Goal: Information Seeking & Learning: Learn about a topic

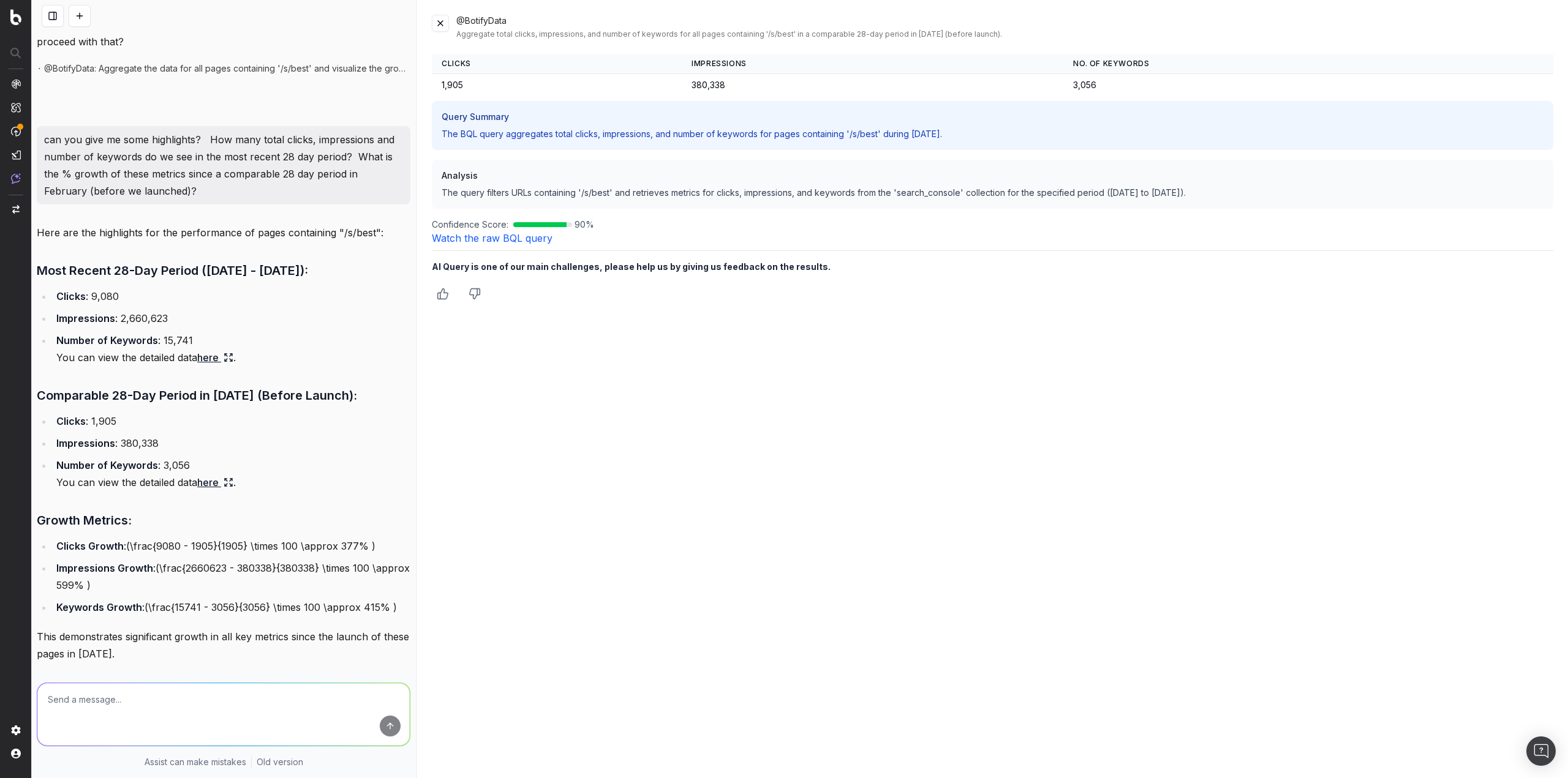
scroll to position [601, 0]
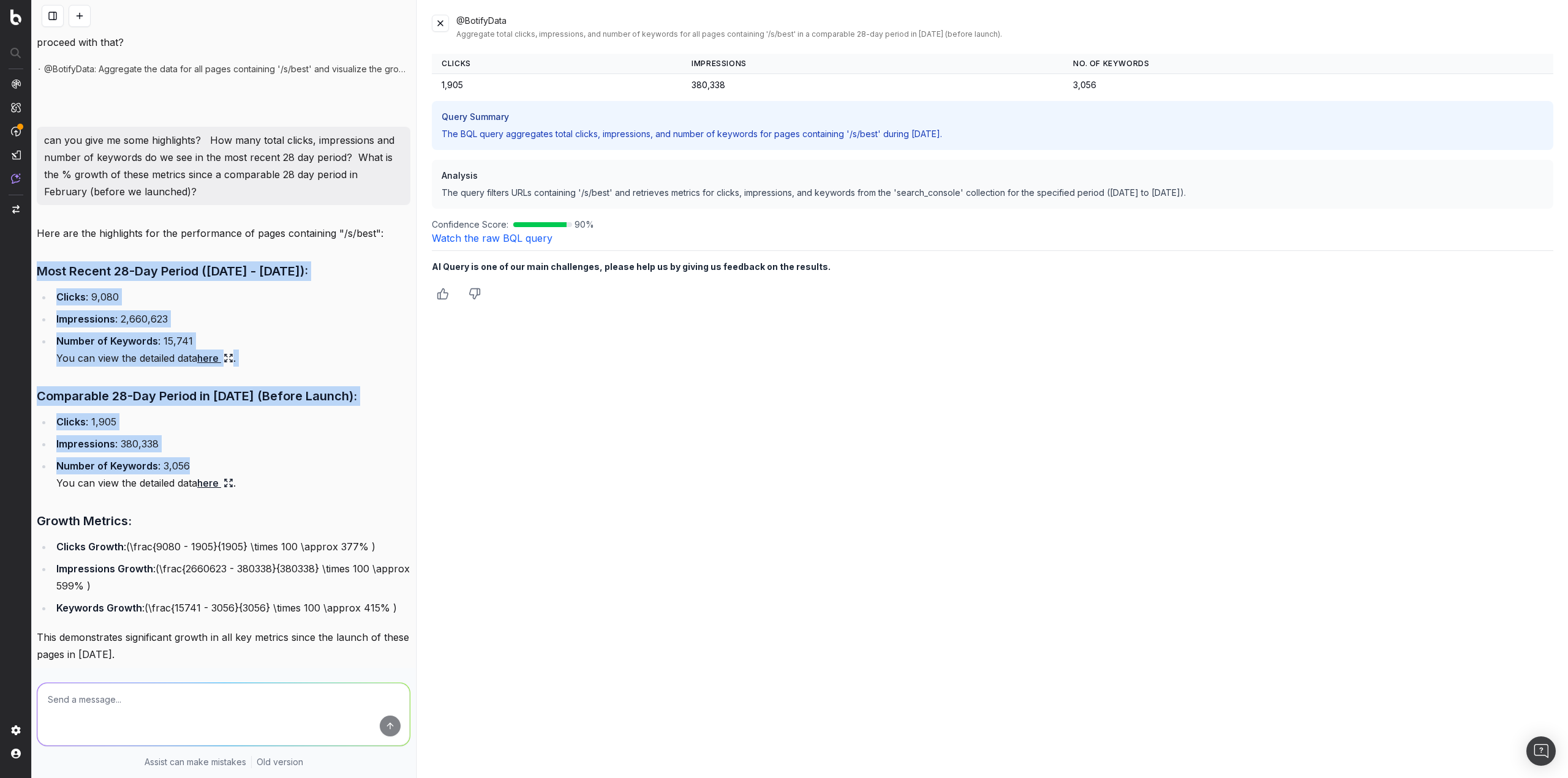
drag, startPoint x: 43, startPoint y: 261, endPoint x: 347, endPoint y: 492, distance: 381.8
click at [347, 492] on div "Here are the highlights for the performance of pages containing "/s/best": Most…" at bounding box center [223, 482] width 373 height 514
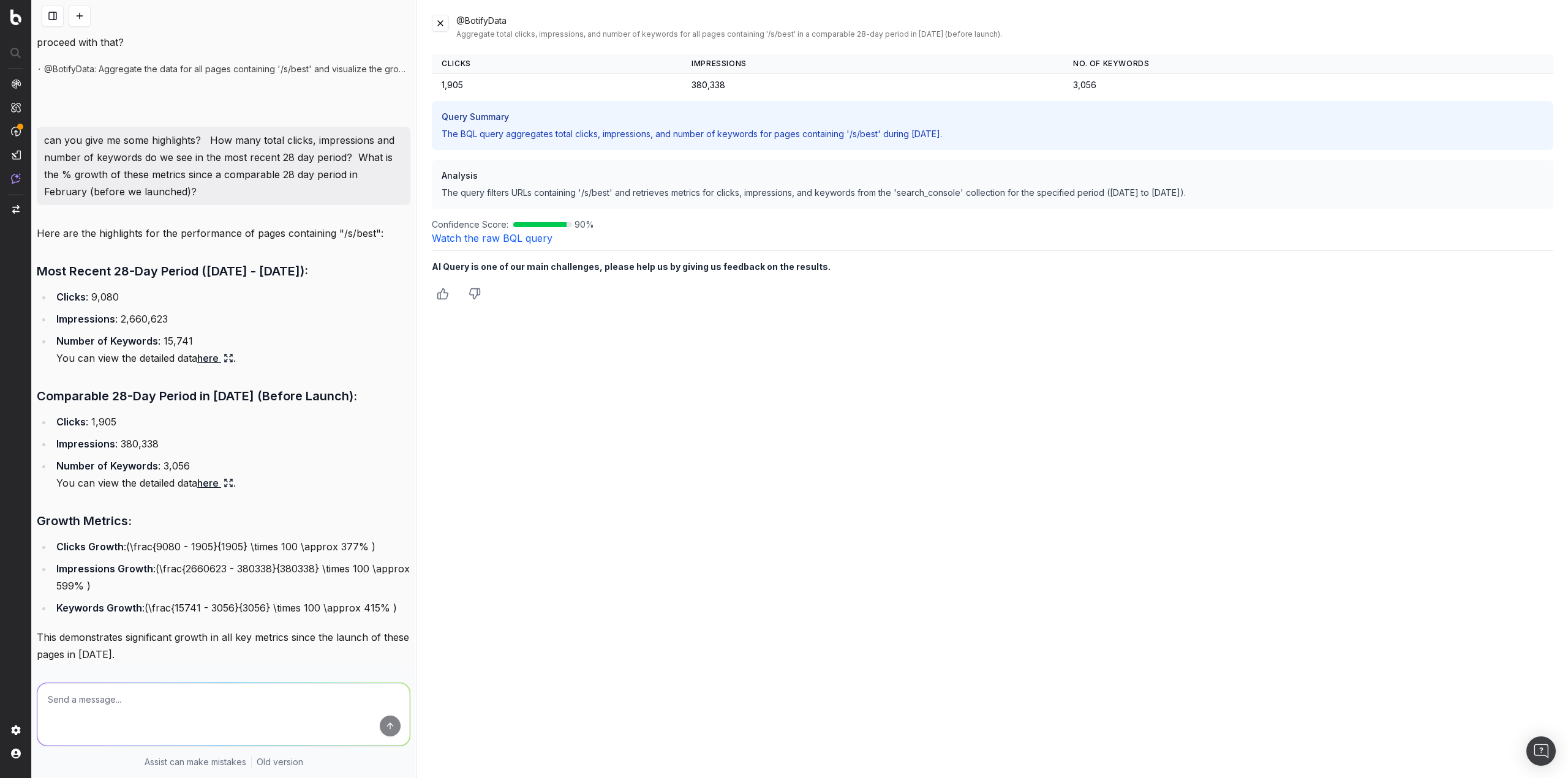
click at [623, 560] on div "@BotifyData Aggregate total clicks, impressions, and number of keywords for all…" at bounding box center [993, 389] width 1151 height 778
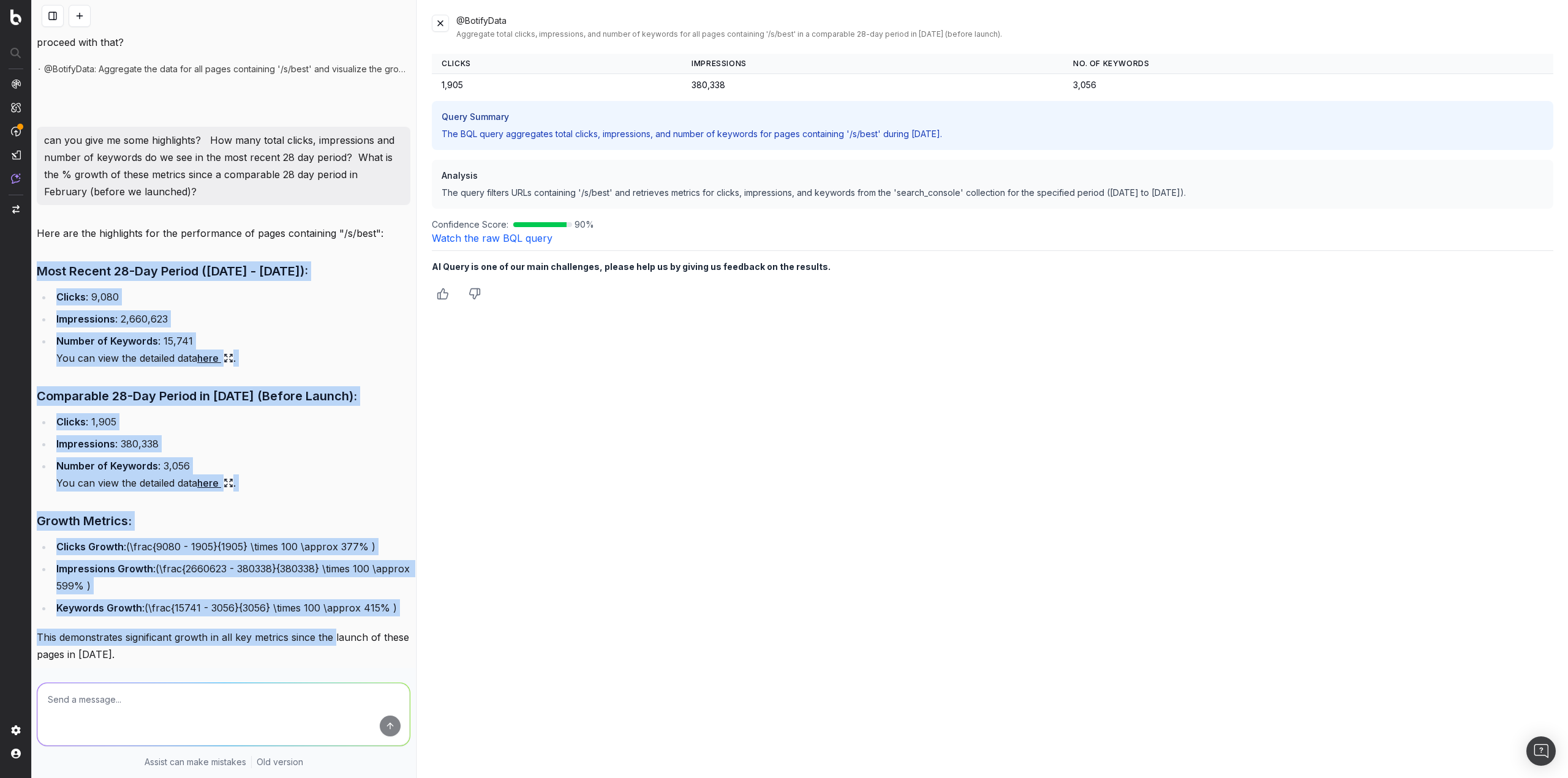
drag, startPoint x: 39, startPoint y: 272, endPoint x: 205, endPoint y: 523, distance: 300.9
click at [333, 648] on div "Here are the highlights for the performance of pages containing "/s/best": Most…" at bounding box center [223, 482] width 373 height 514
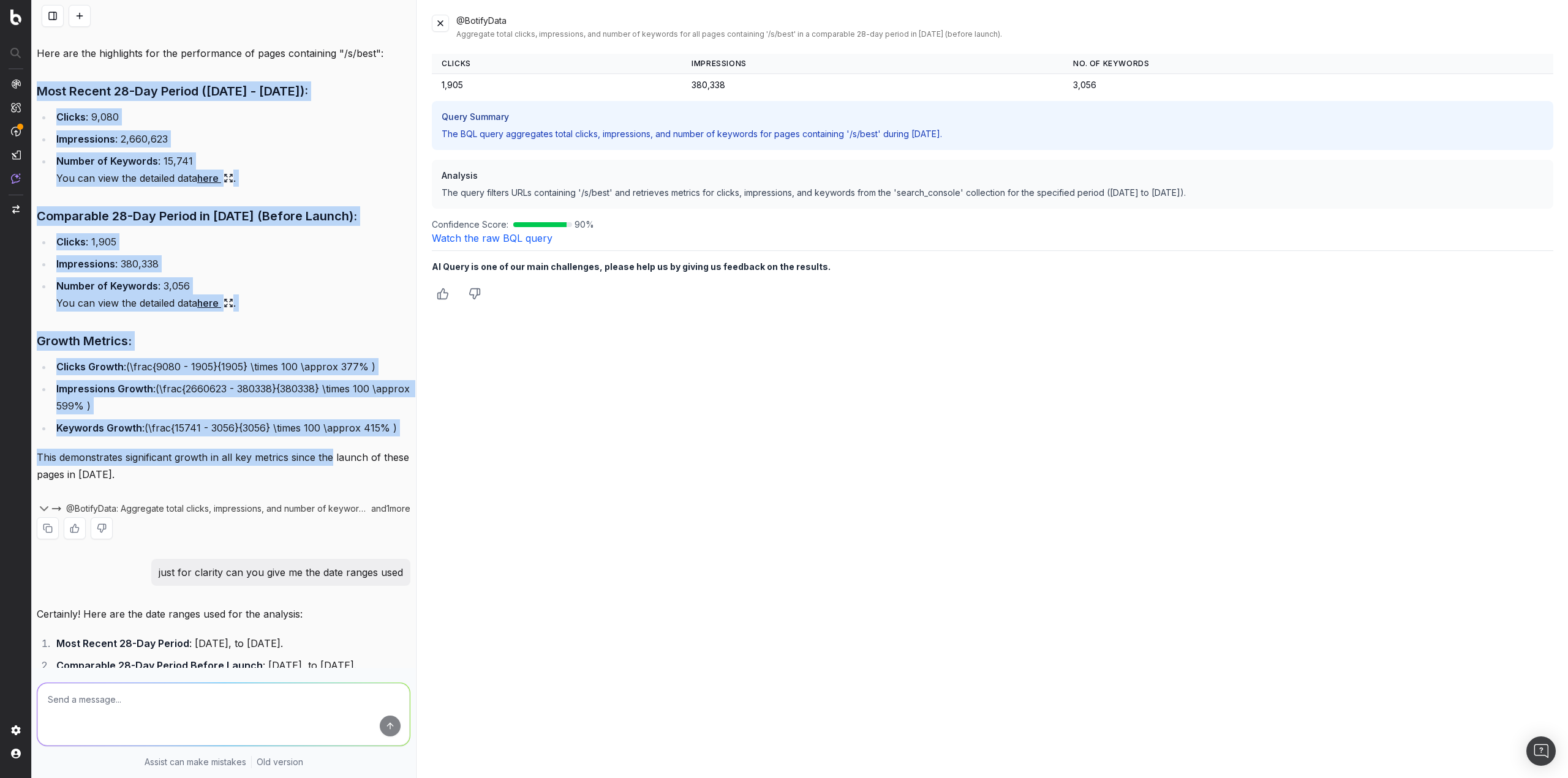
scroll to position [784, 0]
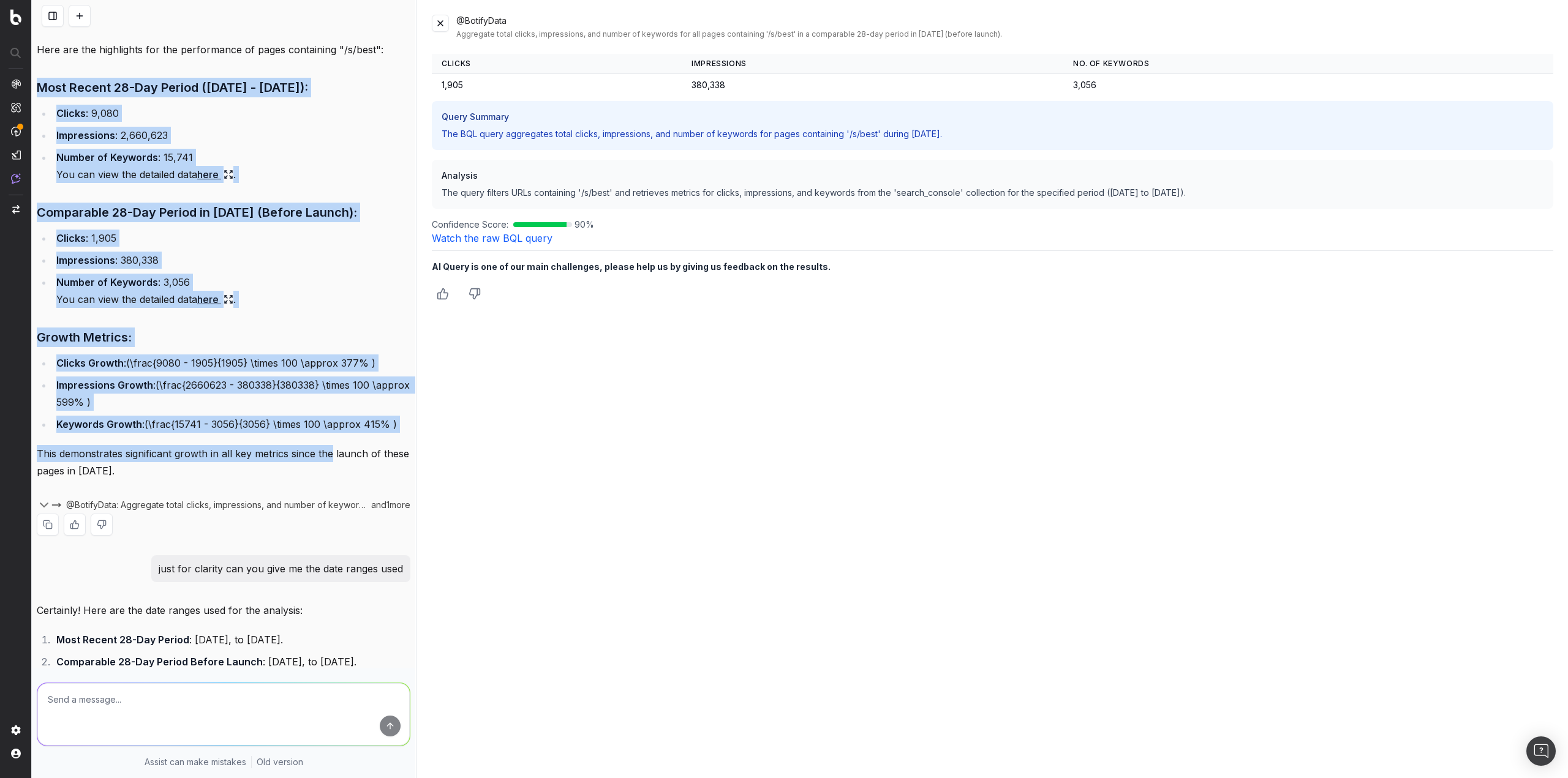
click at [306, 347] on h3 "Growth Metrics:" at bounding box center [223, 338] width 373 height 20
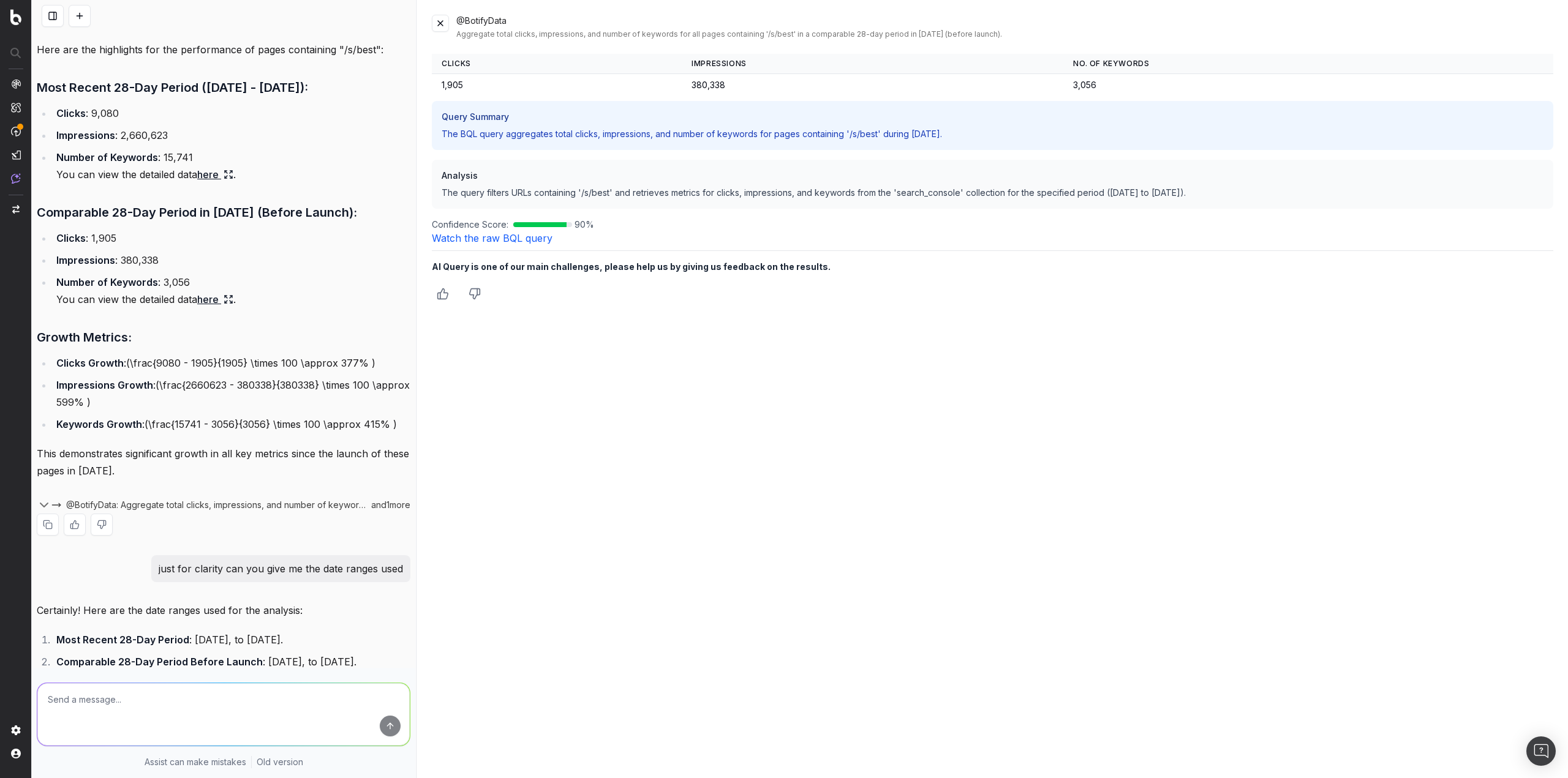
drag, startPoint x: 364, startPoint y: 483, endPoint x: 35, endPoint y: 87, distance: 514.8
click at [35, 87] on div "@BotifyData can you create a report to summarize how pages that contain /s/best…" at bounding box center [223, 0] width 383 height 1507
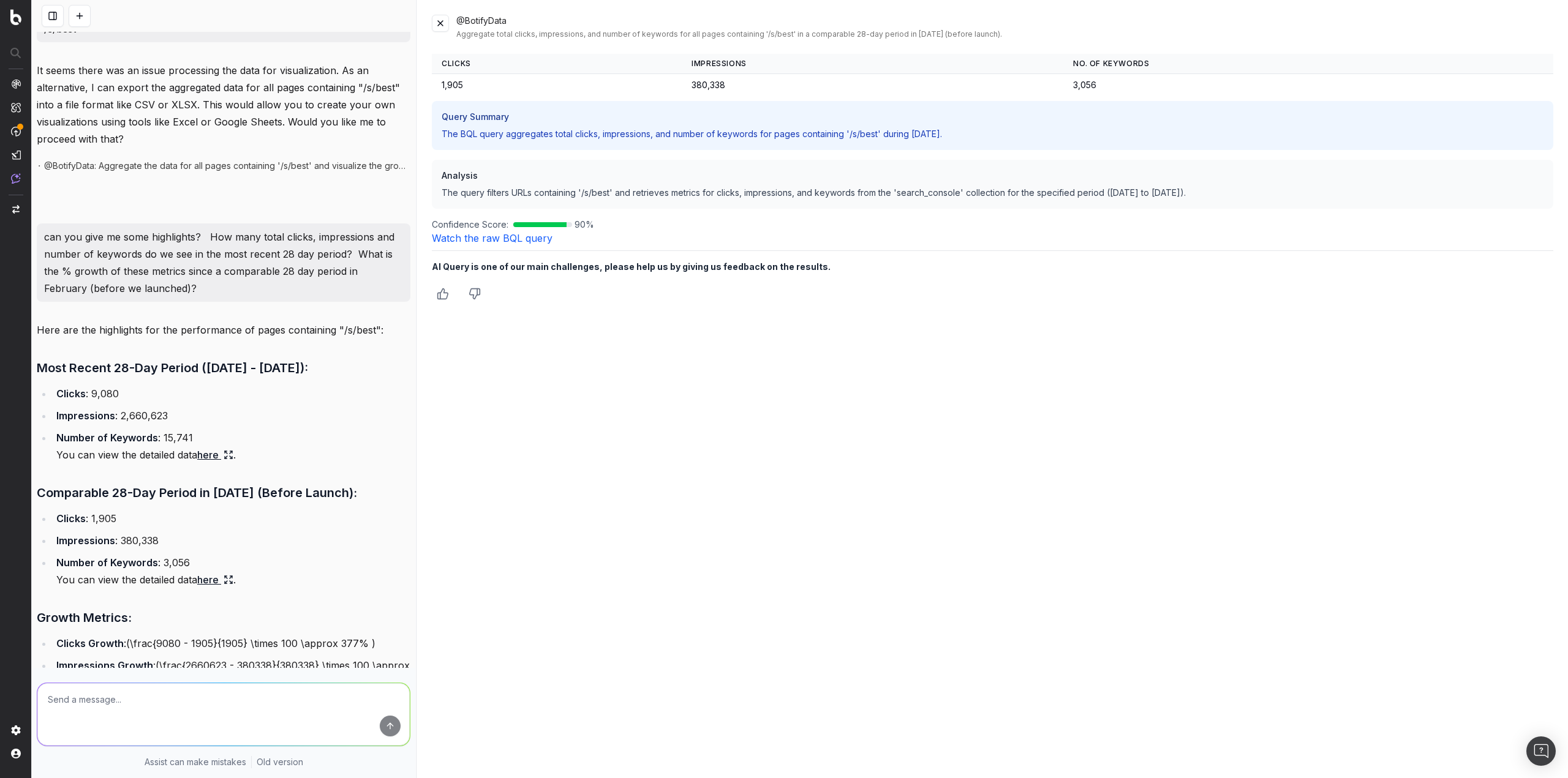
scroll to position [356, 0]
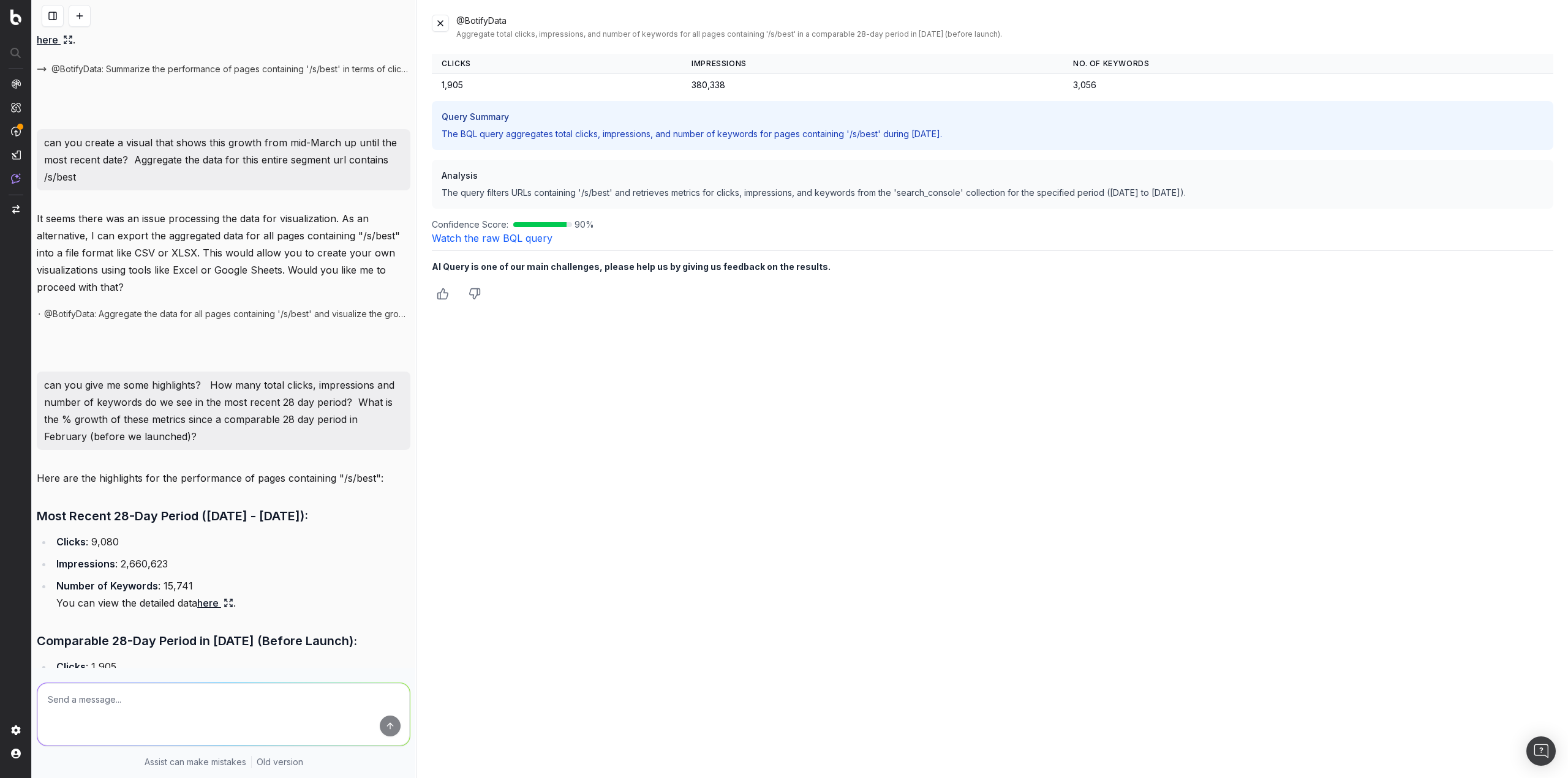
copy div "Most Recent 28-Day Period ([DATE] - [DATE]): Clicks : 9,080 Impressions : 2,660…"
